Goal: Transaction & Acquisition: Purchase product/service

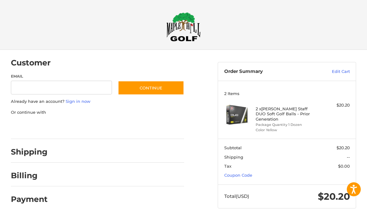
scroll to position [1, 0]
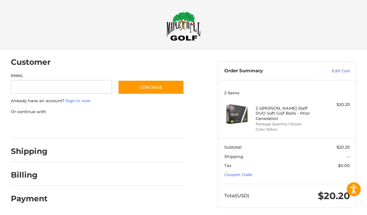
click at [246, 172] on link "Coupon Code" at bounding box center [238, 174] width 28 height 5
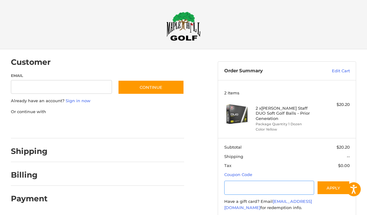
click at [265, 180] on input "Gift Certificate or Coupon Code" at bounding box center [269, 187] width 90 height 14
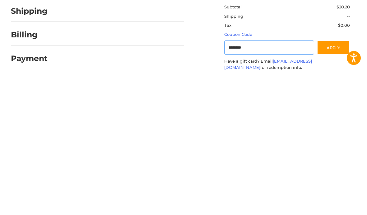
type input "********"
click at [335, 172] on button "Apply" at bounding box center [333, 179] width 33 height 14
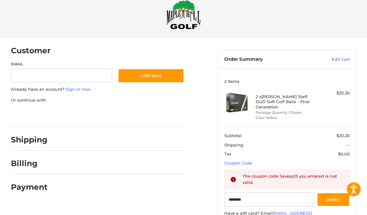
scroll to position [0, 0]
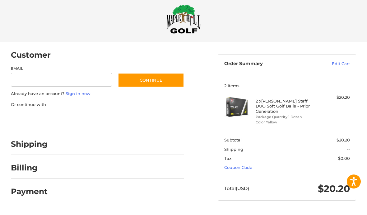
scroll to position [1, 0]
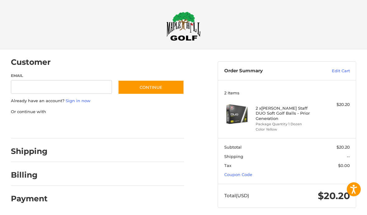
click at [248, 172] on link "Coupon Code" at bounding box center [238, 174] width 28 height 5
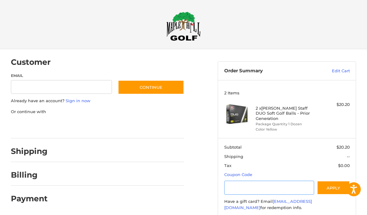
click at [278, 180] on input "Gift Certificate or Coupon Code" at bounding box center [269, 187] width 90 height 14
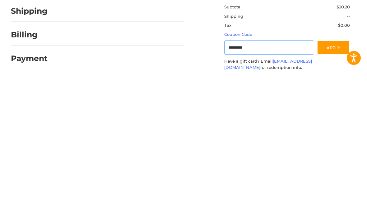
type input "*********"
click at [340, 172] on button "Apply" at bounding box center [333, 179] width 33 height 14
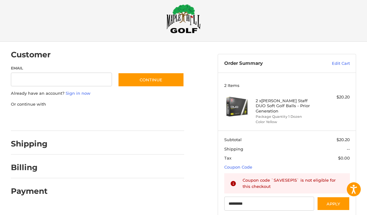
scroll to position [0, 0]
